Goal: Information Seeking & Learning: Learn about a topic

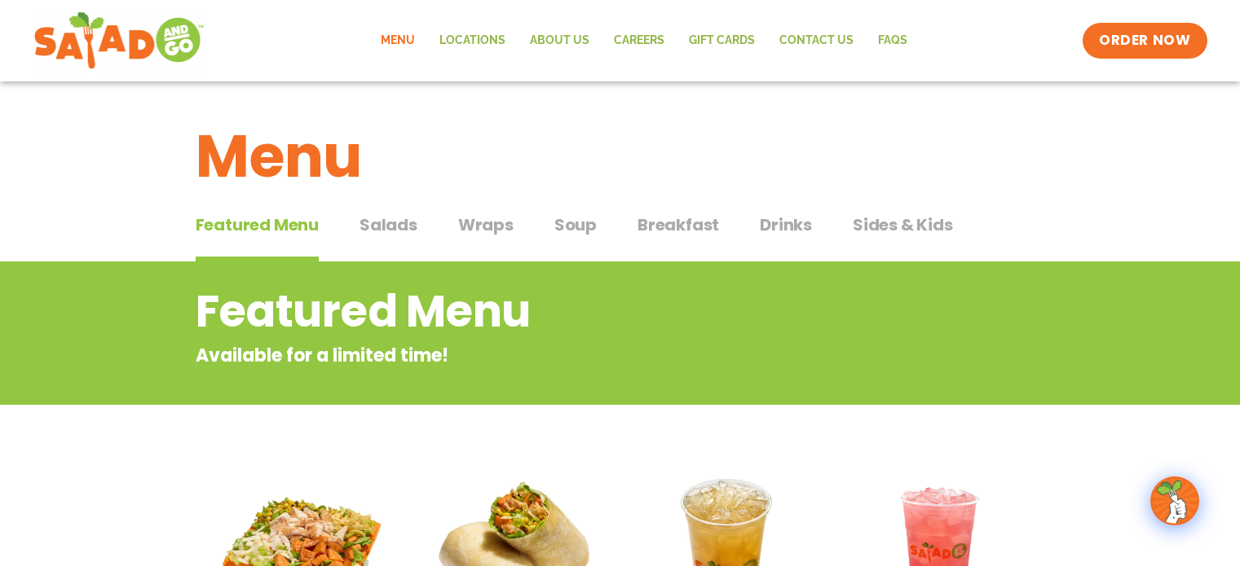
click at [404, 223] on span "Salads" at bounding box center [388, 225] width 58 height 24
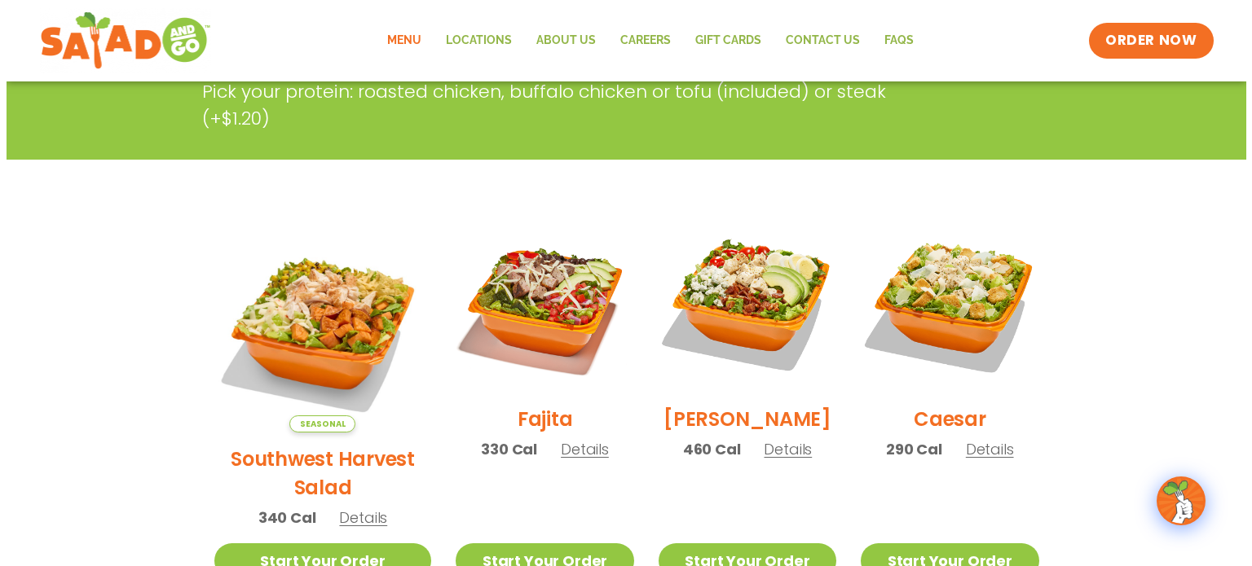
scroll to position [407, 0]
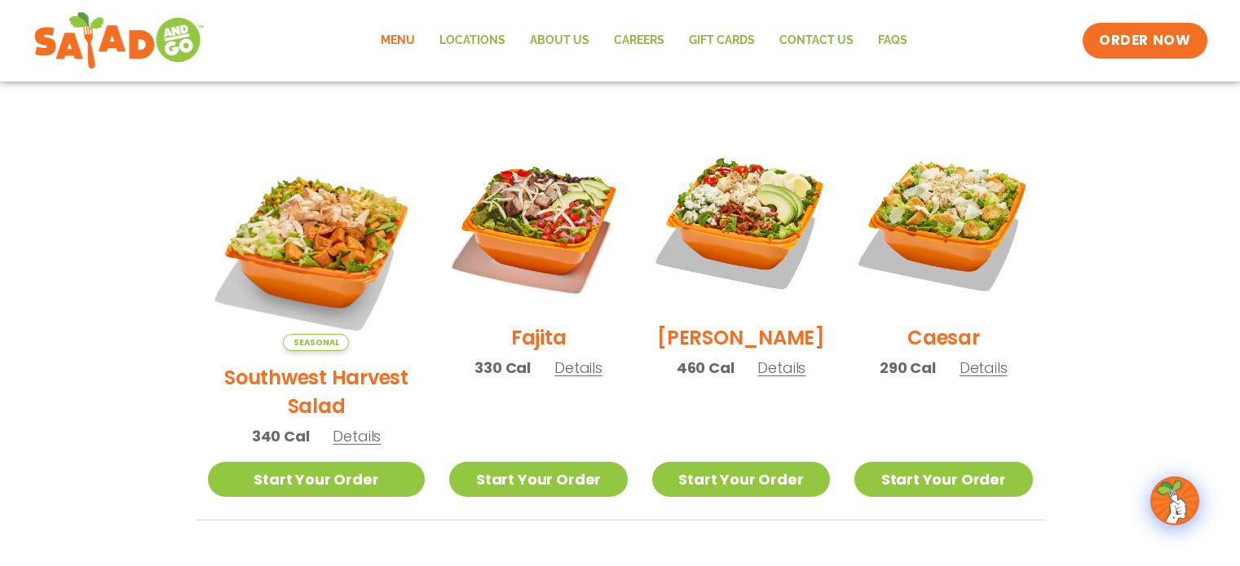
click at [761, 376] on span "Details" at bounding box center [781, 368] width 48 height 20
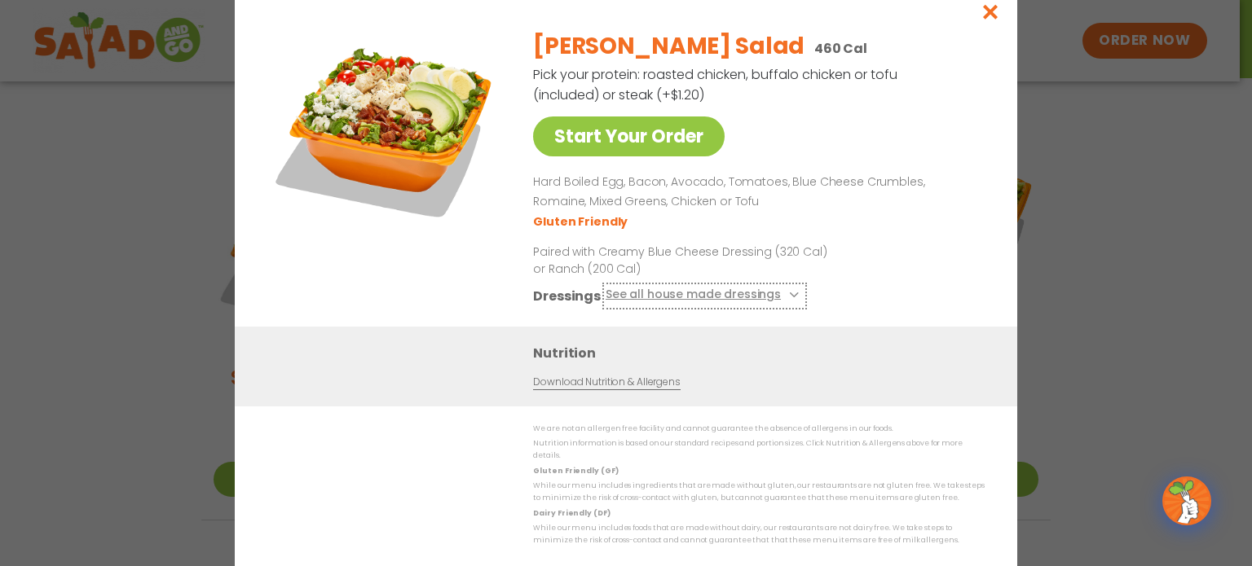
click at [789, 298] on icon at bounding box center [792, 295] width 7 height 7
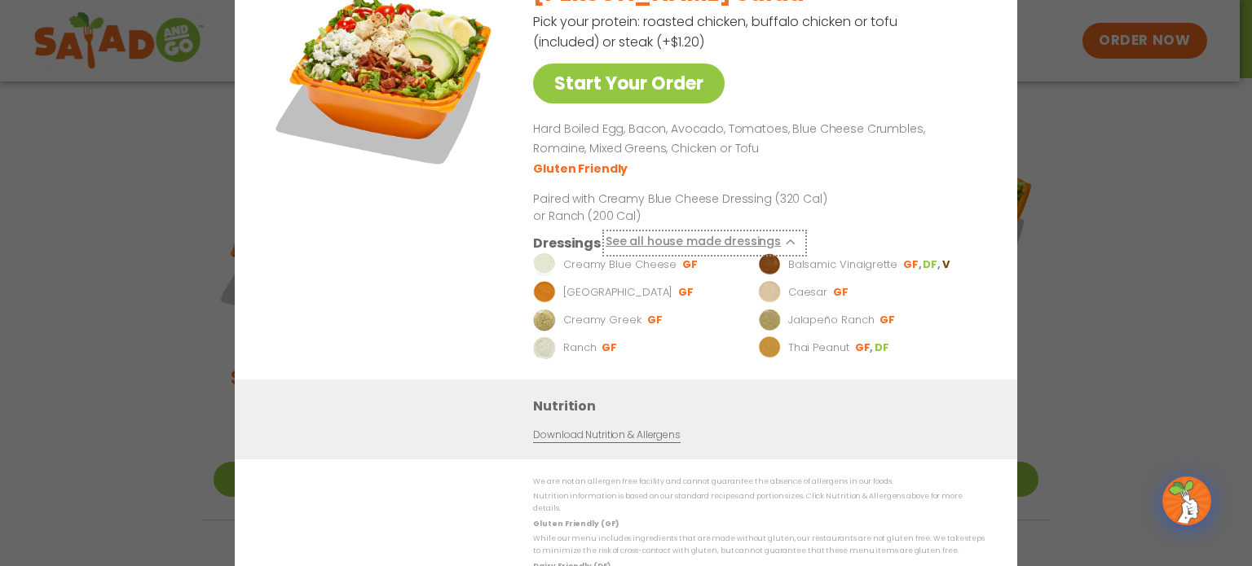
click at [789, 245] on icon at bounding box center [792, 242] width 7 height 7
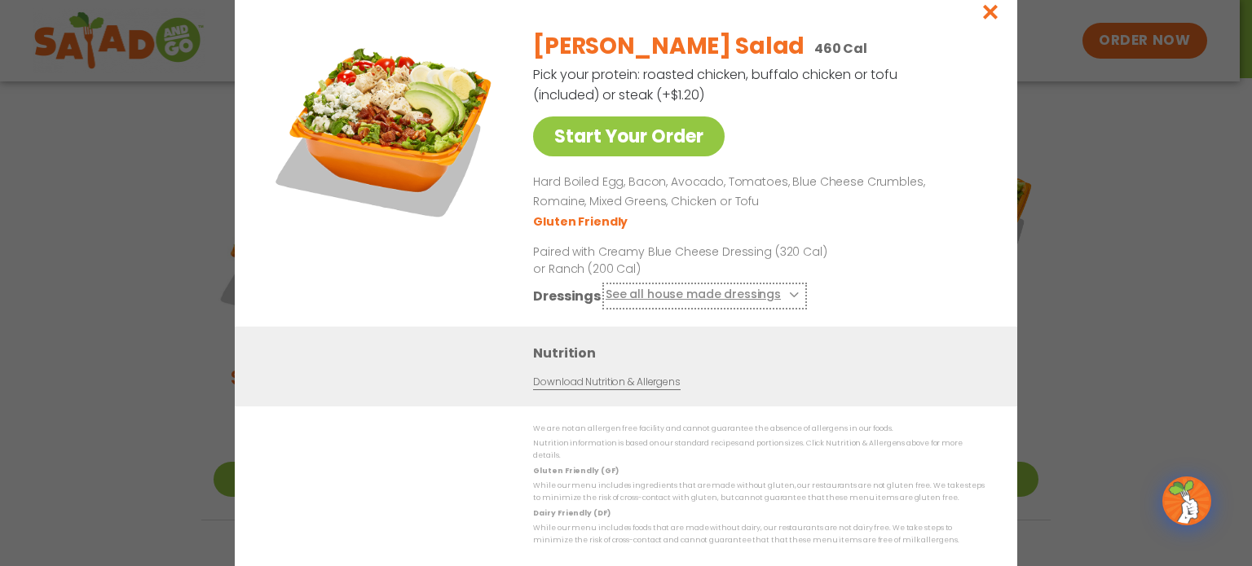
scroll to position [0, 0]
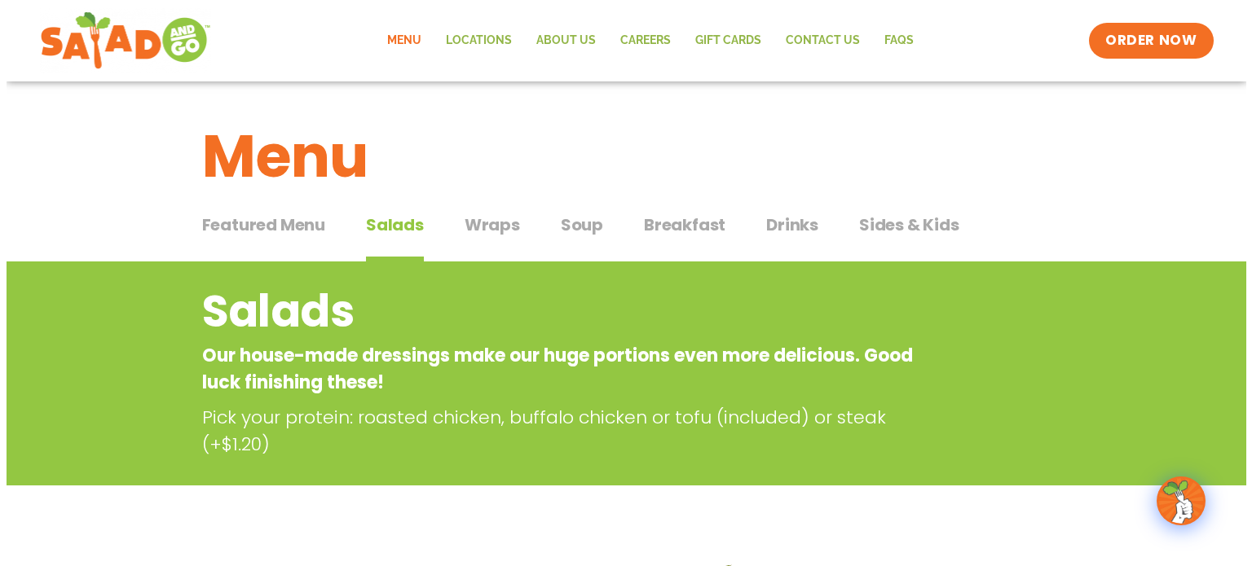
scroll to position [407, 0]
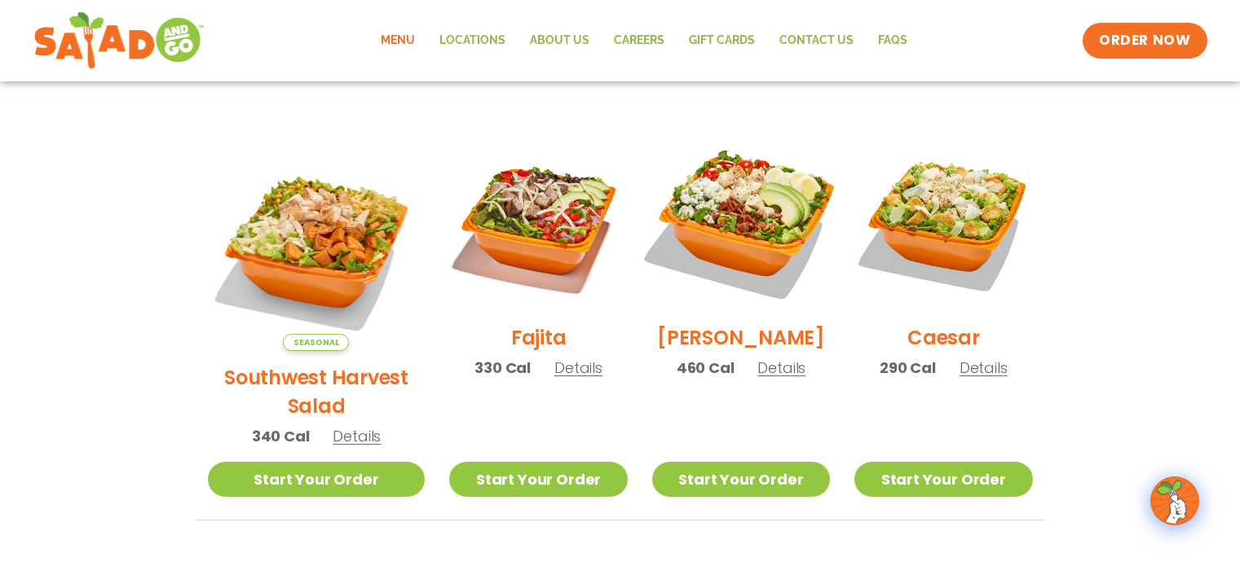
click at [726, 194] on img at bounding box center [740, 222] width 209 height 209
